Goal: Entertainment & Leisure: Consume media (video, audio)

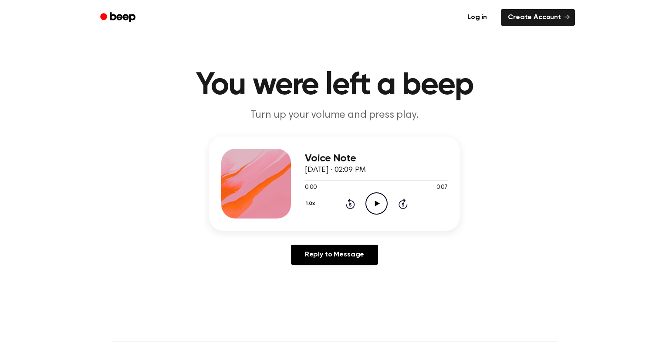
click at [371, 207] on icon "Play Audio" at bounding box center [376, 203] width 22 height 22
click at [374, 207] on icon "Pause Audio" at bounding box center [376, 203] width 22 height 22
click at [374, 207] on icon "Play Audio" at bounding box center [376, 203] width 22 height 22
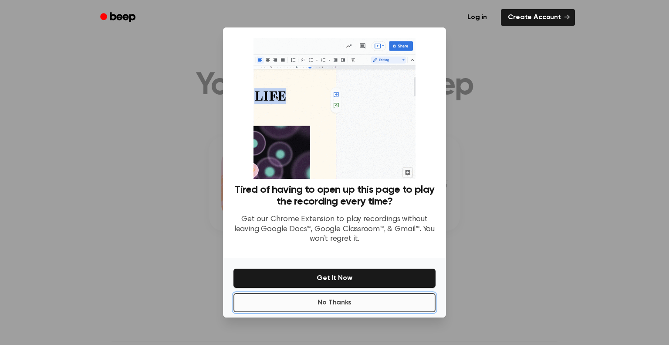
click at [355, 302] on button "No Thanks" at bounding box center [334, 302] width 202 height 19
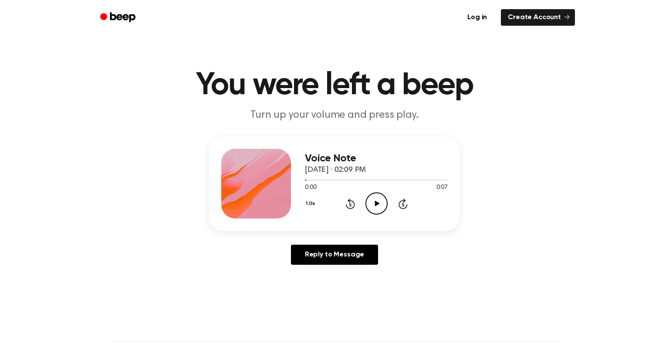
click at [375, 206] on icon "Play Audio" at bounding box center [376, 203] width 22 height 22
click at [375, 206] on icon "Pause Audio" at bounding box center [376, 203] width 22 height 22
click at [398, 205] on icon "Skip 5 seconds" at bounding box center [403, 203] width 10 height 11
click at [380, 206] on icon "Play Audio" at bounding box center [376, 203] width 22 height 22
click at [378, 211] on icon "Play Audio" at bounding box center [376, 203] width 22 height 22
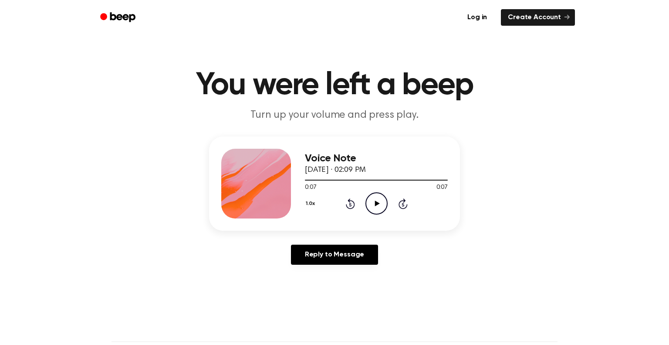
click at [378, 213] on icon "Play Audio" at bounding box center [376, 203] width 22 height 22
click at [376, 206] on icon "Play Audio" at bounding box center [376, 203] width 22 height 22
click at [379, 206] on icon "Pause Audio" at bounding box center [376, 203] width 22 height 22
click at [348, 199] on icon at bounding box center [350, 203] width 9 height 10
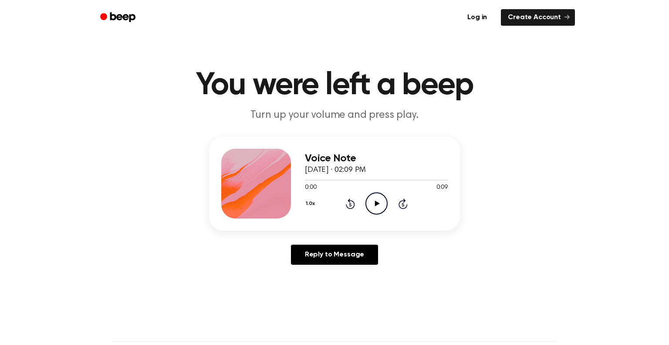
click at [376, 206] on icon "Play Audio" at bounding box center [376, 203] width 22 height 22
click at [377, 207] on icon "Play Audio" at bounding box center [376, 203] width 22 height 22
click at [374, 196] on icon "Play Audio" at bounding box center [376, 203] width 22 height 22
click at [376, 207] on icon "Play Audio" at bounding box center [376, 203] width 22 height 22
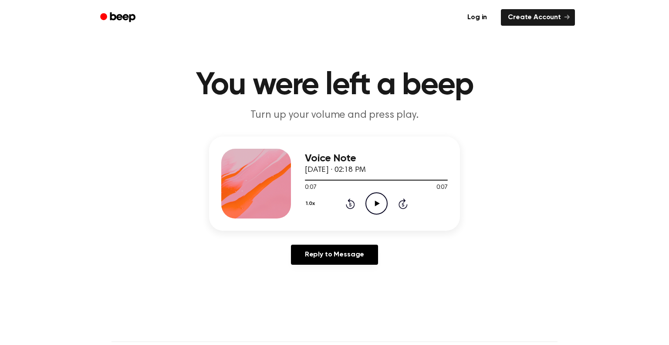
click at [374, 200] on icon "Play Audio" at bounding box center [376, 203] width 22 height 22
click at [375, 205] on icon at bounding box center [377, 203] width 5 height 6
